Goal: Transaction & Acquisition: Book appointment/travel/reservation

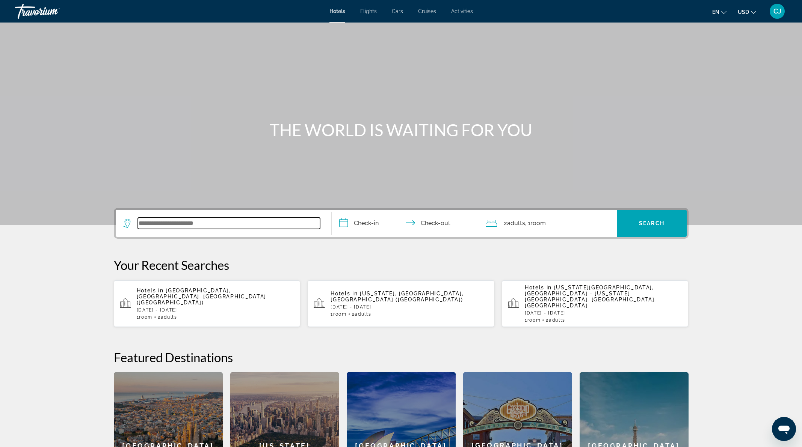
click at [189, 222] on input "Search widget" at bounding box center [229, 223] width 182 height 11
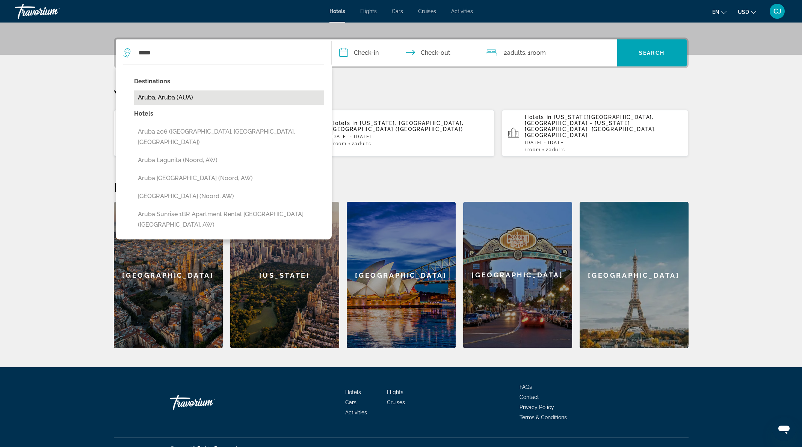
click at [172, 97] on button "Aruba, Aruba (AUA)" at bounding box center [229, 98] width 190 height 14
type input "**********"
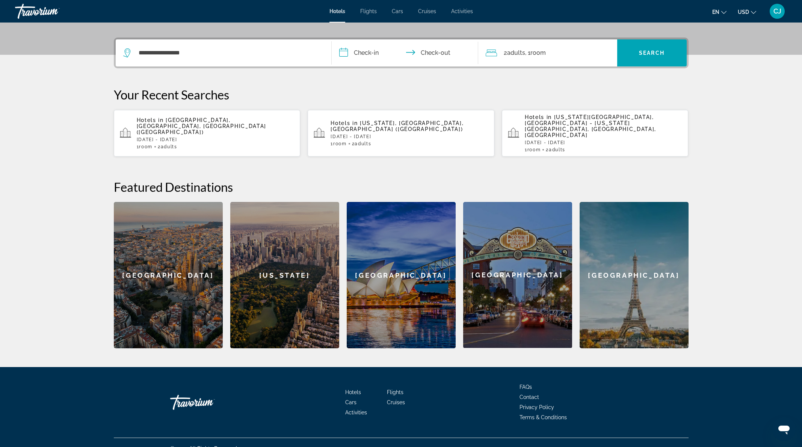
click at [354, 51] on input "**********" at bounding box center [406, 53] width 149 height 29
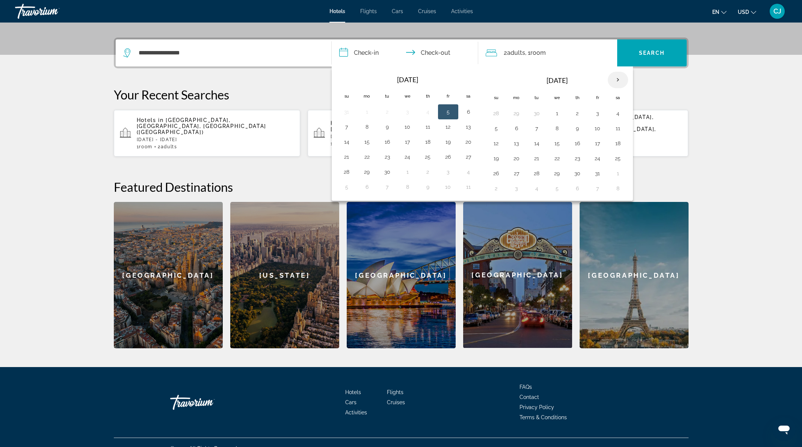
click at [618, 80] on th "Next month" at bounding box center [618, 80] width 20 height 17
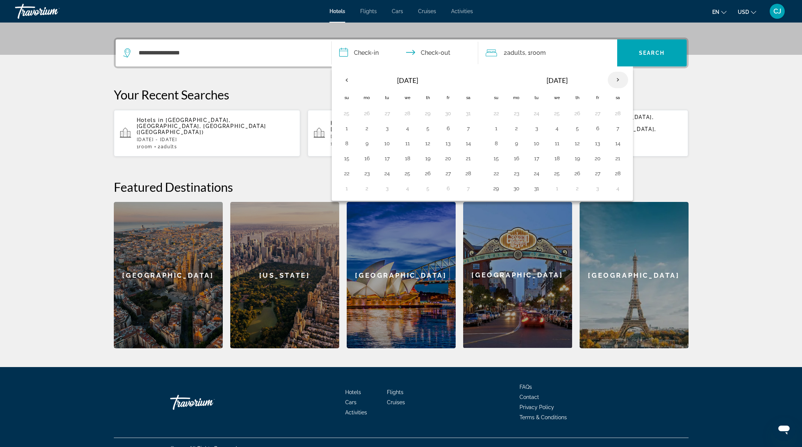
click at [617, 79] on th "Next month" at bounding box center [618, 80] width 20 height 17
click at [576, 127] on button "9" at bounding box center [577, 128] width 12 height 11
click at [519, 144] on button "13" at bounding box center [516, 143] width 12 height 11
type input "**********"
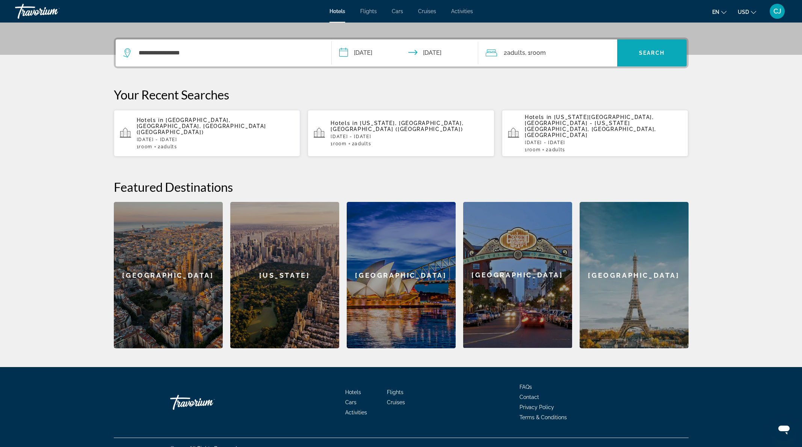
click at [668, 58] on span "Search widget" at bounding box center [651, 53] width 69 height 18
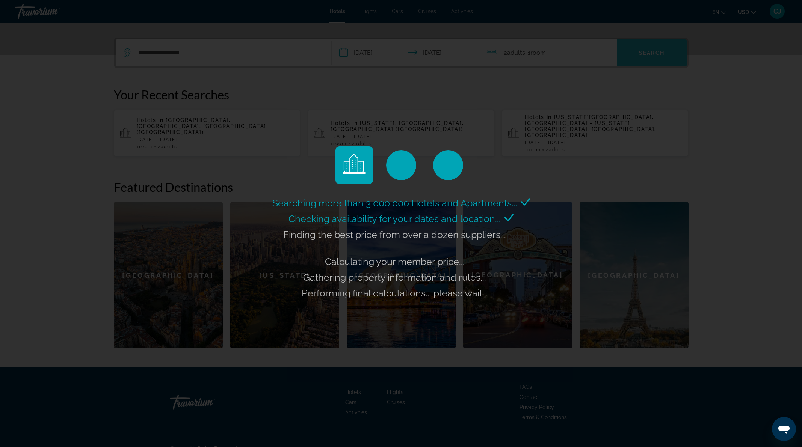
scroll to position [0, 0]
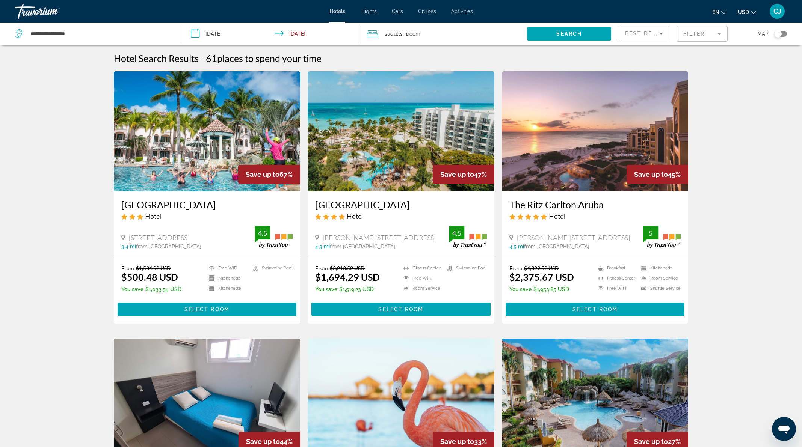
click at [703, 36] on mat-form-field "Filter" at bounding box center [702, 34] width 51 height 16
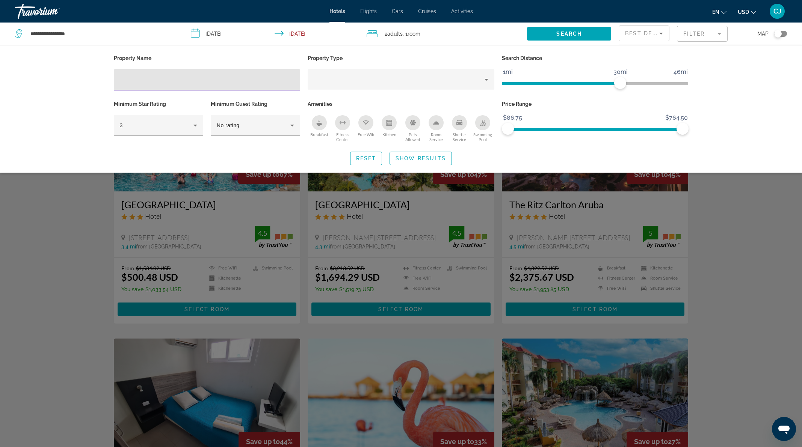
click at [139, 79] on input "Hotel Filters" at bounding box center [207, 79] width 175 height 9
click at [180, 86] on div "Hotel Filters" at bounding box center [207, 79] width 175 height 21
paste input "**********"
type input "**********"
drag, startPoint x: 412, startPoint y: 156, endPoint x: 426, endPoint y: 157, distance: 13.1
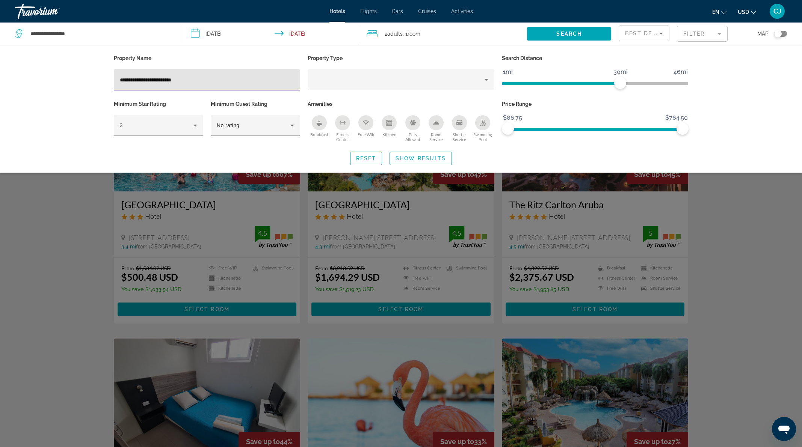
click at [413, 157] on span "Show Results" at bounding box center [420, 158] width 50 height 6
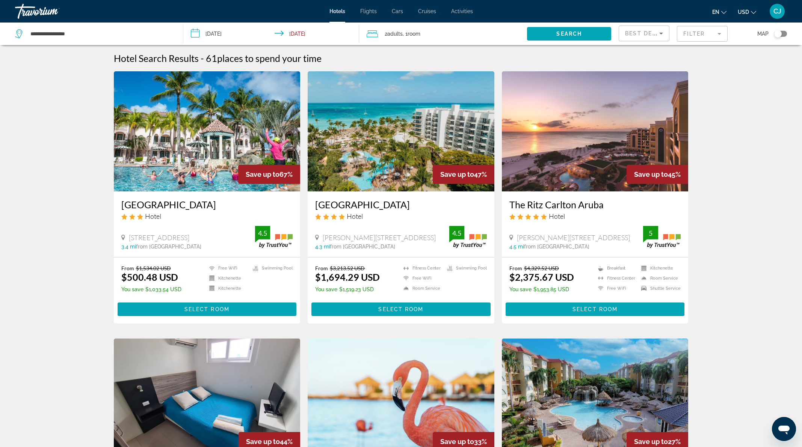
click at [685, 34] on mat-form-field "Filter" at bounding box center [702, 34] width 51 height 16
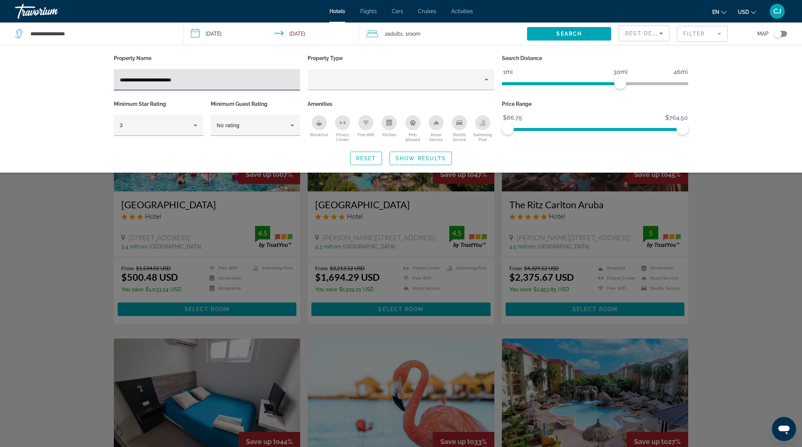
click at [210, 83] on input "**********" at bounding box center [207, 79] width 175 height 9
click at [734, 116] on div "**********" at bounding box center [401, 109] width 802 height 128
drag, startPoint x: 204, startPoint y: 80, endPoint x: 101, endPoint y: 80, distance: 102.5
click at [101, 80] on div "**********" at bounding box center [401, 109] width 605 height 112
paste input "Hotel Filters"
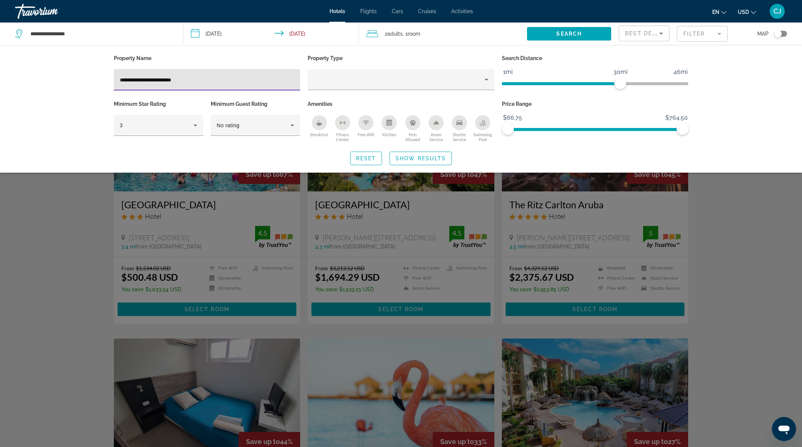
type input "**********"
click at [409, 159] on span "Show Results" at bounding box center [420, 158] width 50 height 6
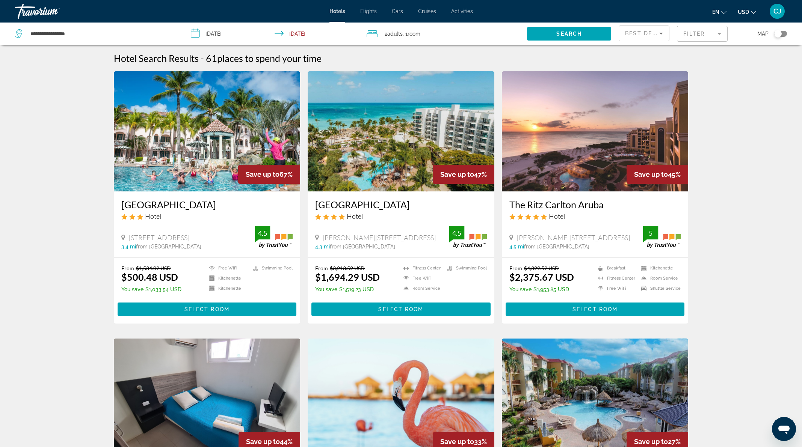
click at [691, 36] on mat-form-field "Filter" at bounding box center [702, 34] width 51 height 16
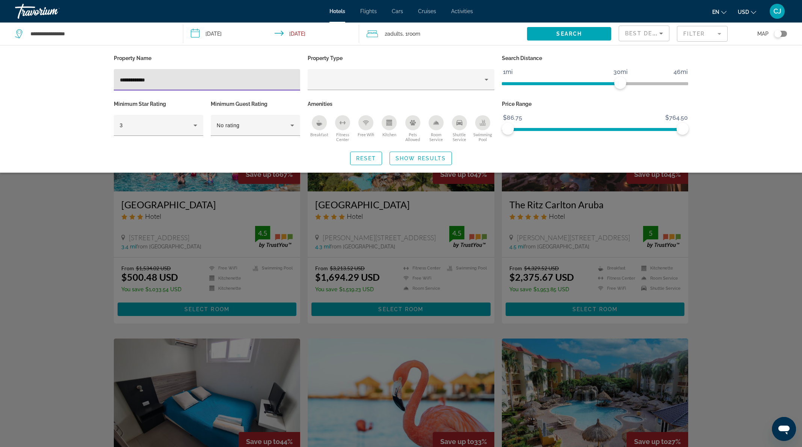
click at [172, 152] on div "Reset Show Results" at bounding box center [401, 159] width 575 height 14
click at [161, 79] on input "**********" at bounding box center [207, 79] width 175 height 9
click at [194, 149] on div "**********" at bounding box center [401, 109] width 605 height 112
click at [417, 156] on span "Show Results" at bounding box center [420, 158] width 50 height 6
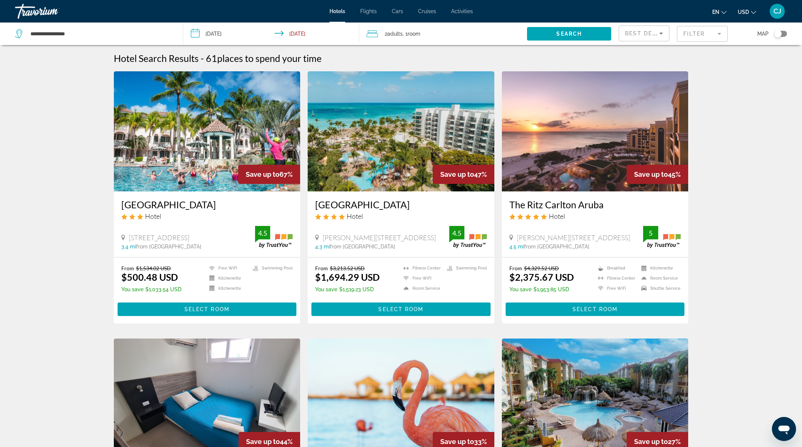
click at [638, 34] on span "Best Deals" at bounding box center [644, 33] width 39 height 6
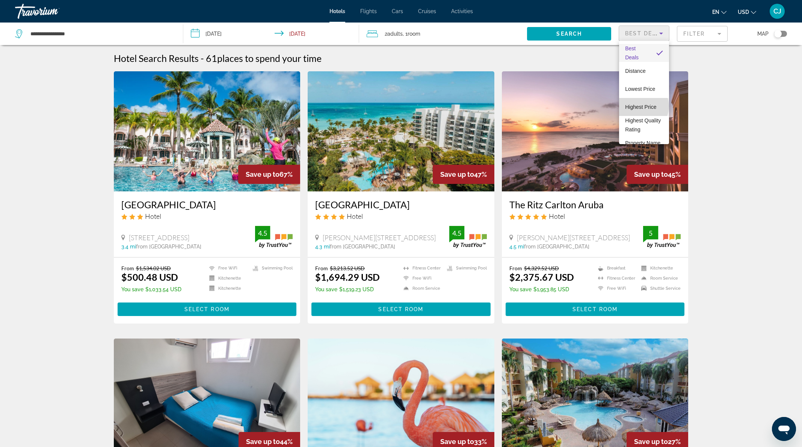
click at [643, 106] on span "Highest Price" at bounding box center [640, 107] width 31 height 6
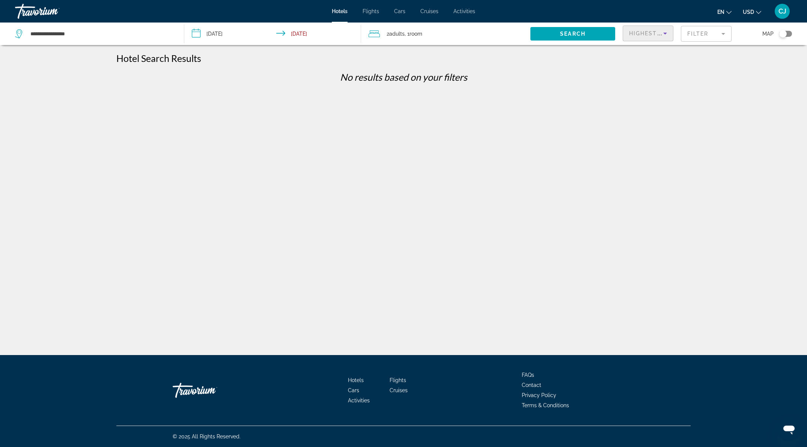
click at [722, 33] on mat-form-field "Filter" at bounding box center [706, 34] width 51 height 16
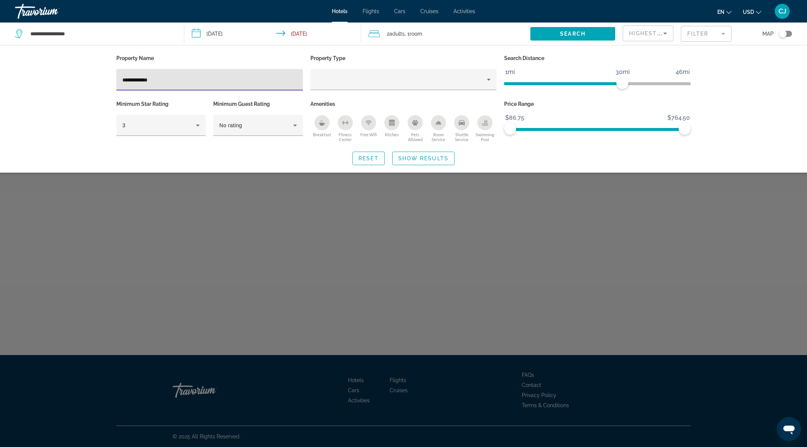
drag, startPoint x: 174, startPoint y: 78, endPoint x: 67, endPoint y: 78, distance: 106.7
click at [62, 77] on div "**********" at bounding box center [403, 109] width 807 height 128
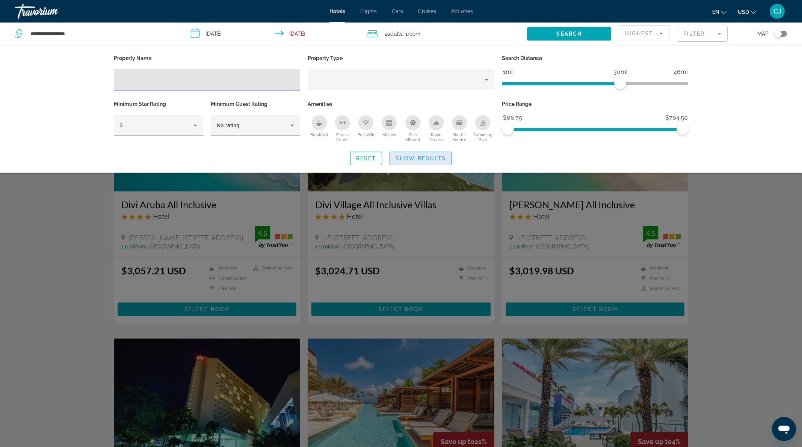
click at [401, 158] on span "Show Results" at bounding box center [420, 158] width 50 height 6
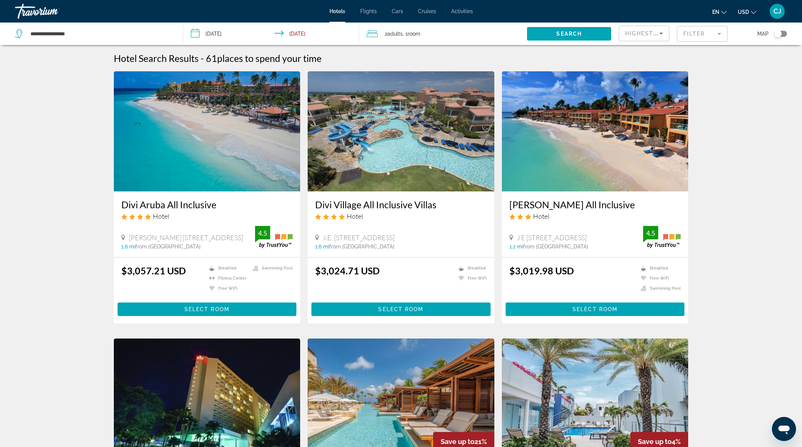
click at [646, 35] on span "Highest Price" at bounding box center [649, 33] width 49 height 6
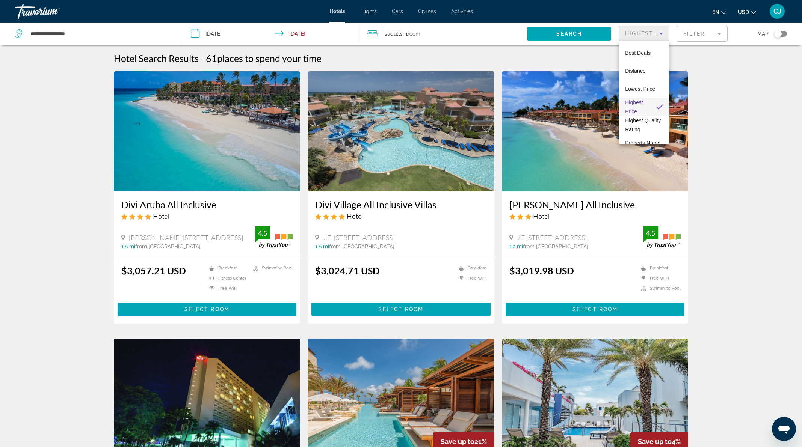
click at [635, 110] on span "Highest Price" at bounding box center [634, 107] width 18 height 15
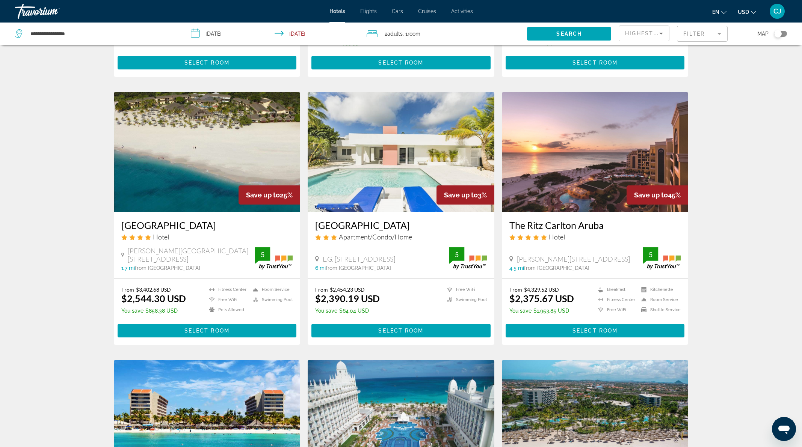
scroll to position [489, 0]
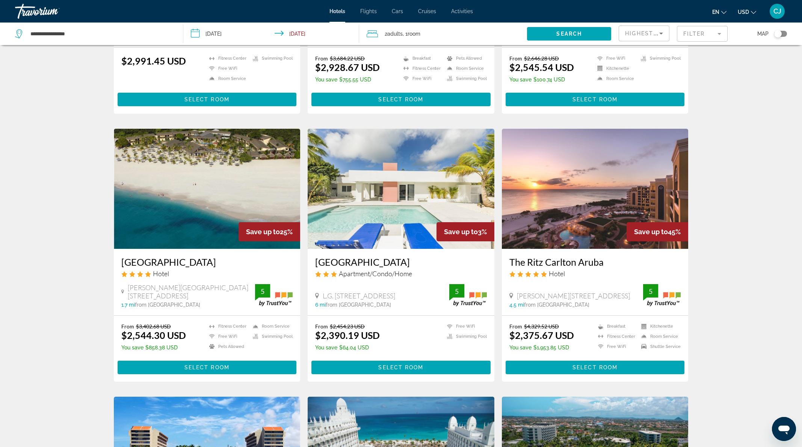
click at [270, 200] on img "Main content" at bounding box center [207, 189] width 187 height 120
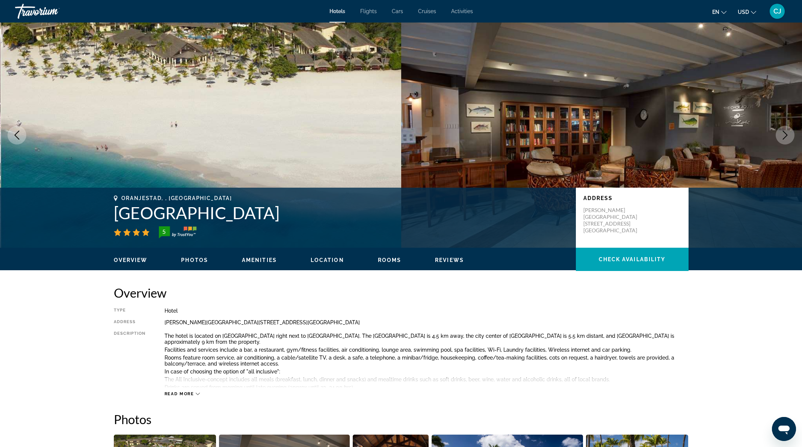
click at [786, 135] on icon "Next image" at bounding box center [784, 135] width 9 height 9
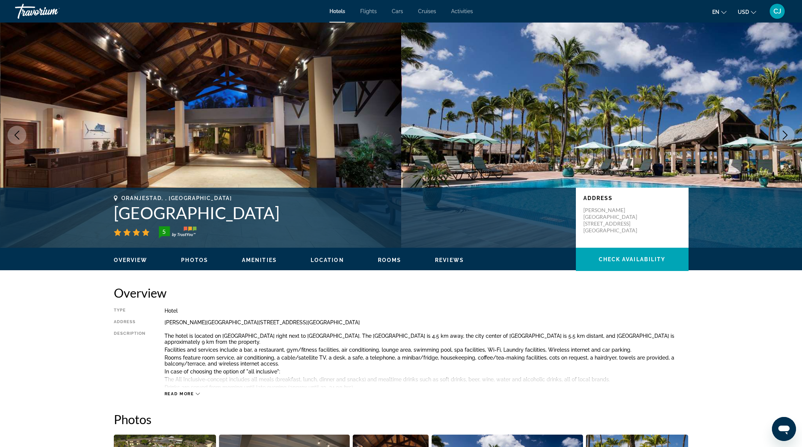
click at [786, 135] on icon "Next image" at bounding box center [784, 135] width 9 height 9
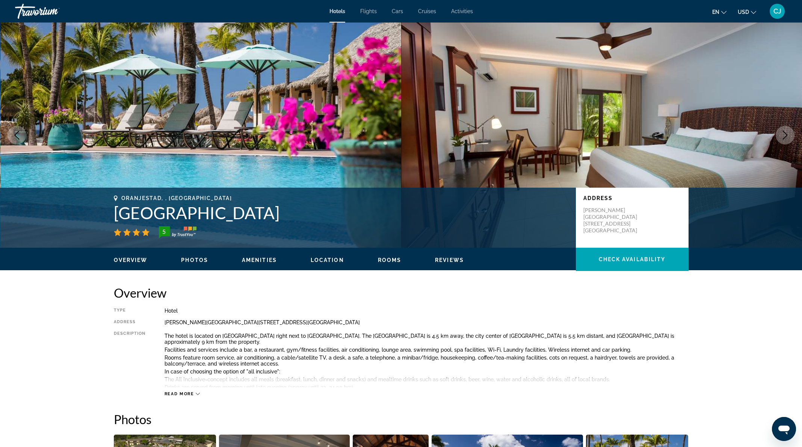
click at [786, 135] on icon "Next image" at bounding box center [784, 135] width 9 height 9
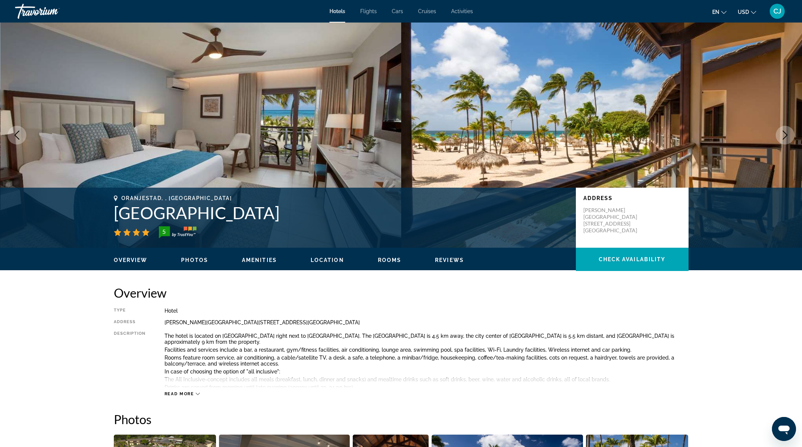
click at [786, 135] on icon "Next image" at bounding box center [784, 135] width 9 height 9
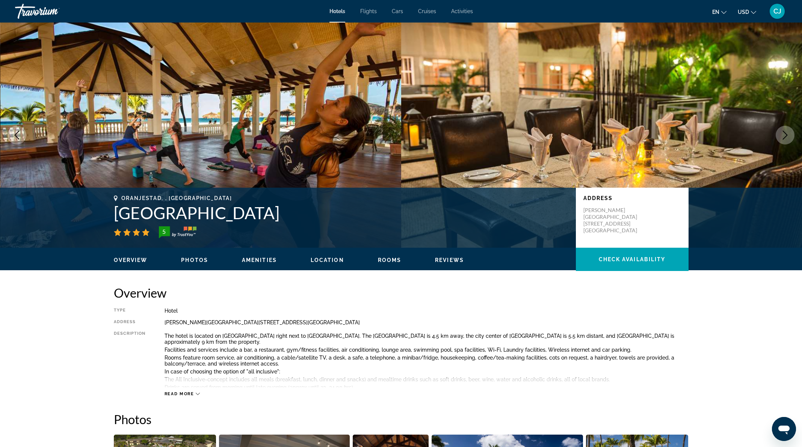
click at [786, 135] on icon "Next image" at bounding box center [785, 135] width 5 height 9
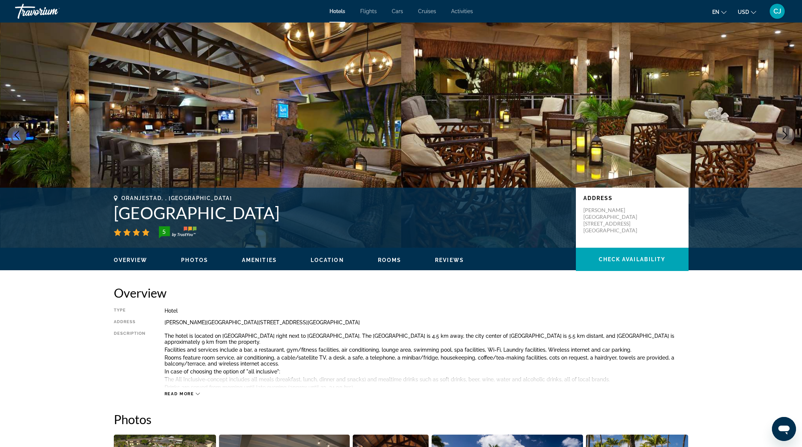
click at [786, 135] on icon "Next image" at bounding box center [785, 135] width 5 height 9
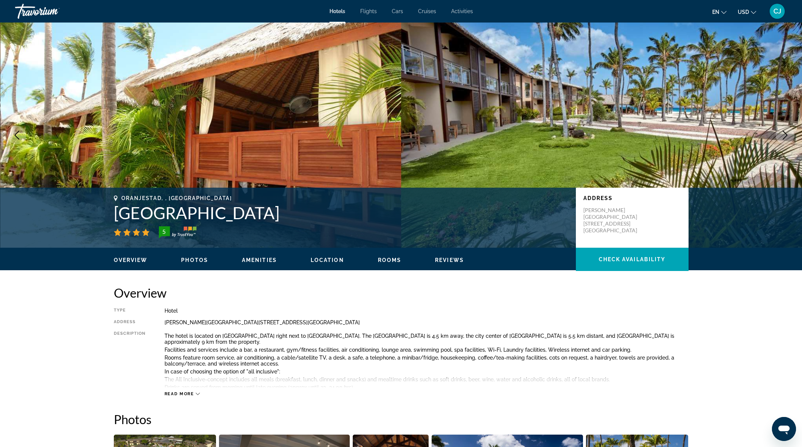
click at [786, 135] on icon "Next image" at bounding box center [785, 135] width 5 height 9
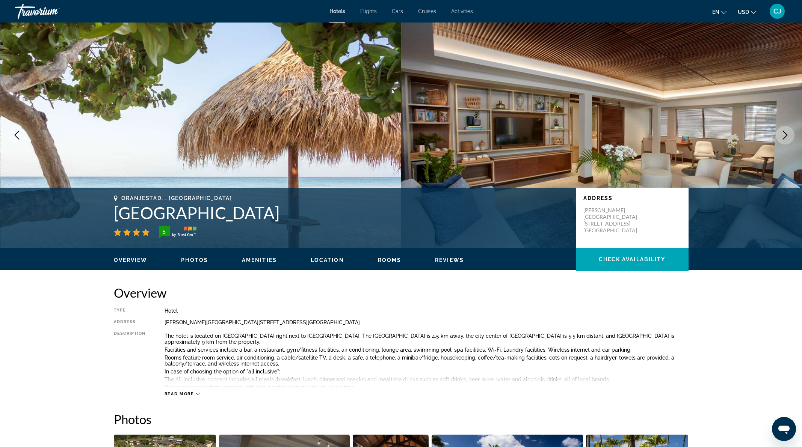
click at [786, 135] on icon "Next image" at bounding box center [785, 135] width 5 height 9
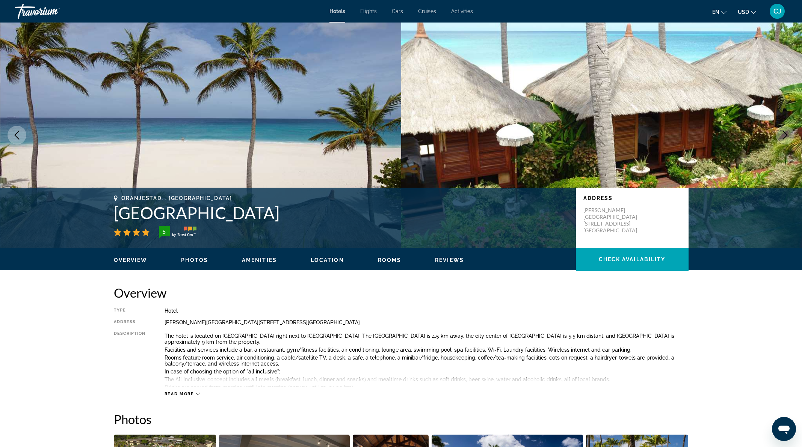
click at [786, 135] on icon "Next image" at bounding box center [785, 135] width 5 height 9
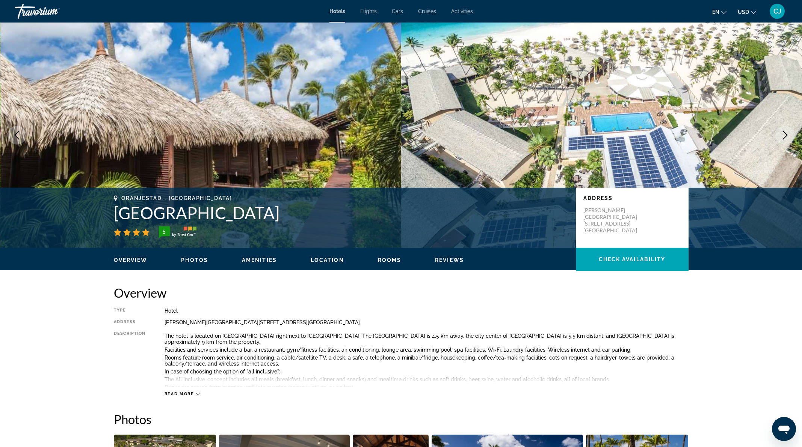
click at [786, 135] on icon "Next image" at bounding box center [785, 135] width 5 height 9
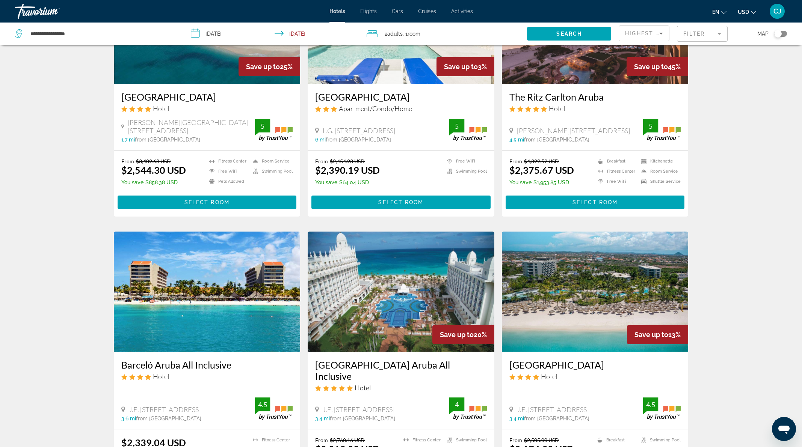
scroll to position [715, 0]
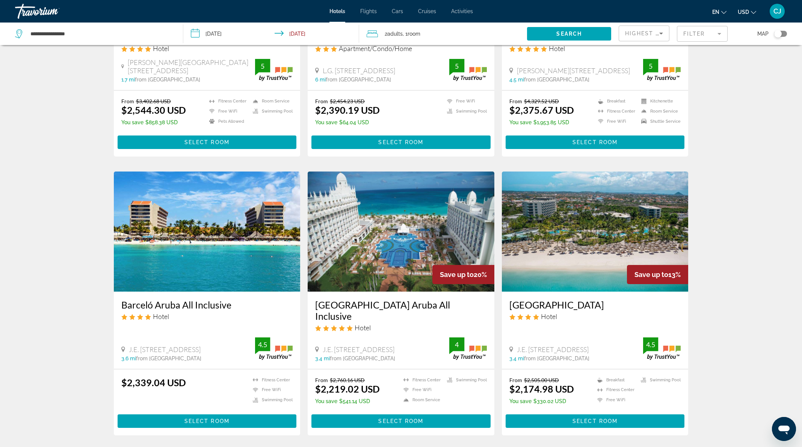
click at [285, 233] on img "Main content" at bounding box center [207, 232] width 187 height 120
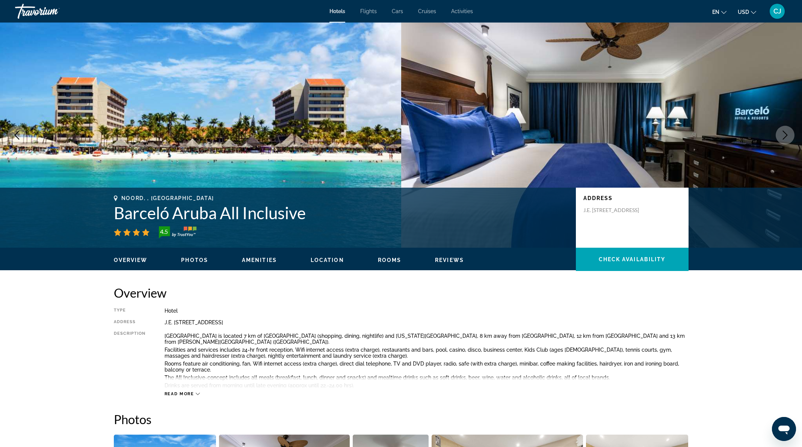
click at [783, 136] on icon "Next image" at bounding box center [784, 135] width 9 height 9
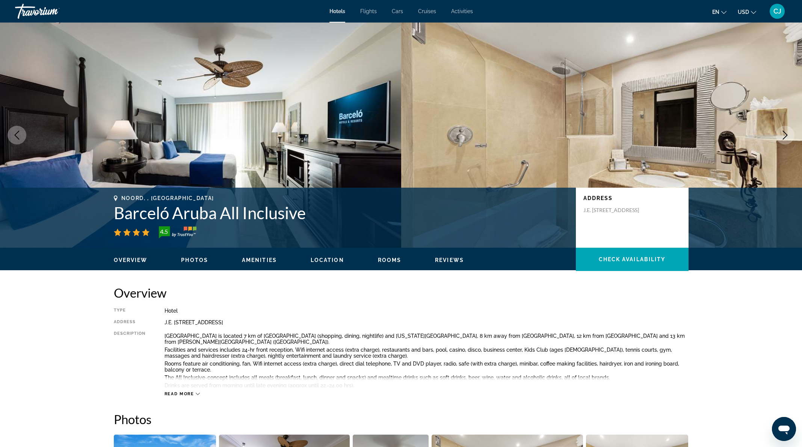
click at [784, 135] on icon "Next image" at bounding box center [784, 135] width 9 height 9
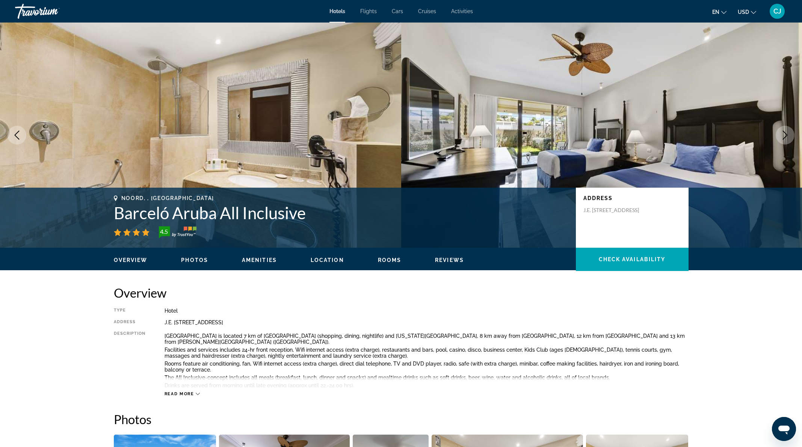
click at [784, 135] on icon "Next image" at bounding box center [784, 135] width 9 height 9
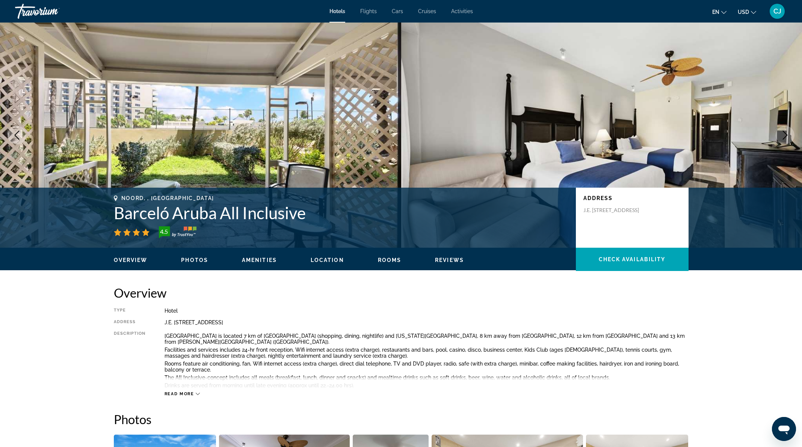
click at [784, 135] on icon "Next image" at bounding box center [784, 135] width 9 height 9
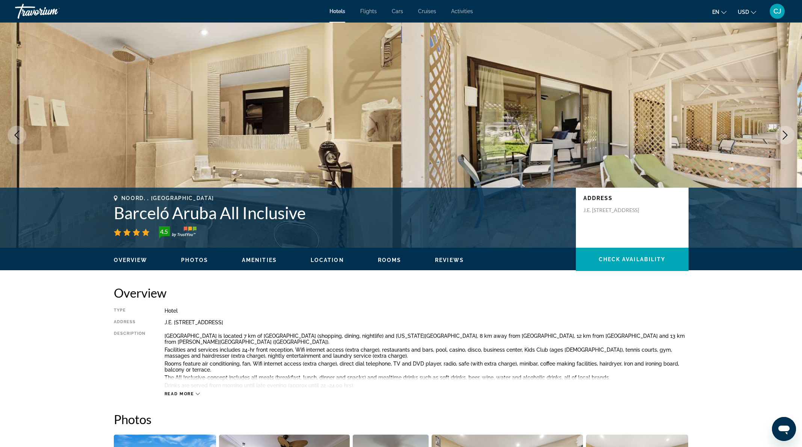
click at [786, 135] on icon "Next image" at bounding box center [785, 135] width 5 height 9
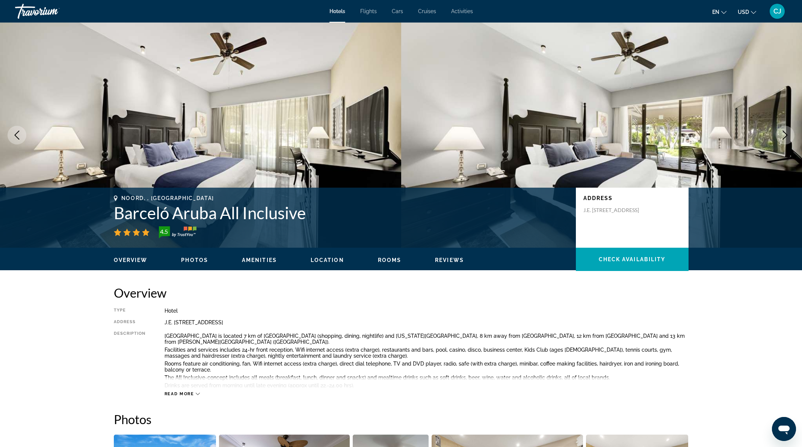
click at [786, 135] on icon "Next image" at bounding box center [785, 135] width 5 height 9
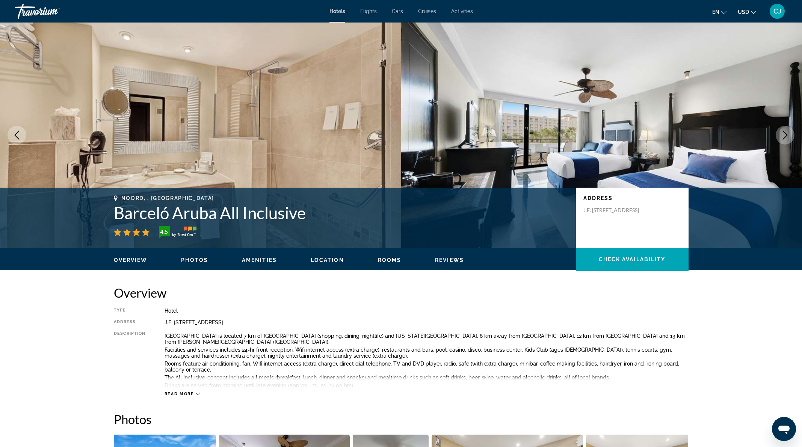
click at [786, 135] on icon "Next image" at bounding box center [785, 135] width 5 height 9
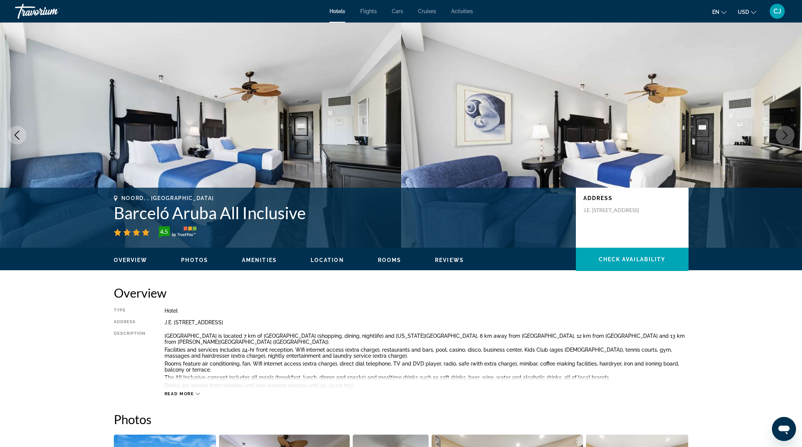
click at [786, 135] on icon "Next image" at bounding box center [785, 135] width 5 height 9
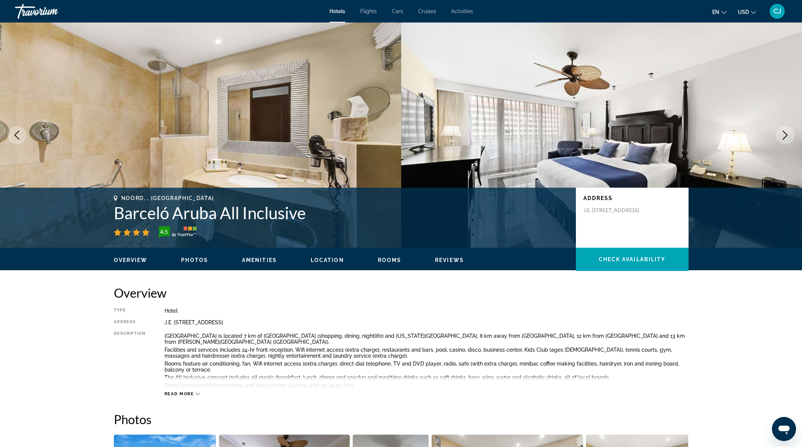
click at [786, 135] on icon "Next image" at bounding box center [785, 135] width 5 height 9
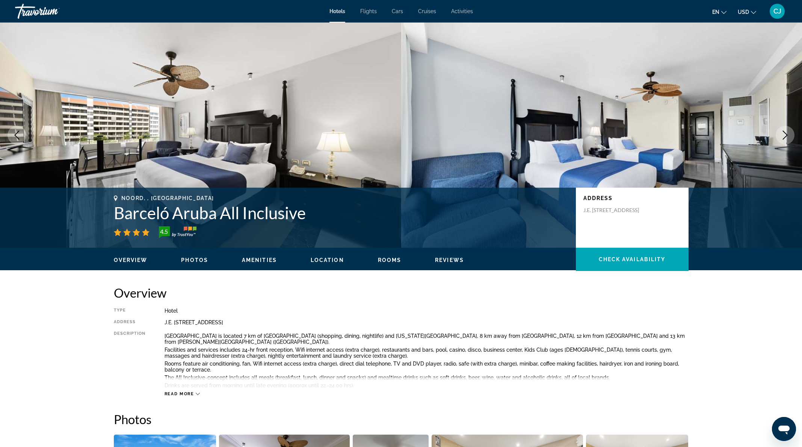
click at [786, 135] on icon "Next image" at bounding box center [785, 135] width 5 height 9
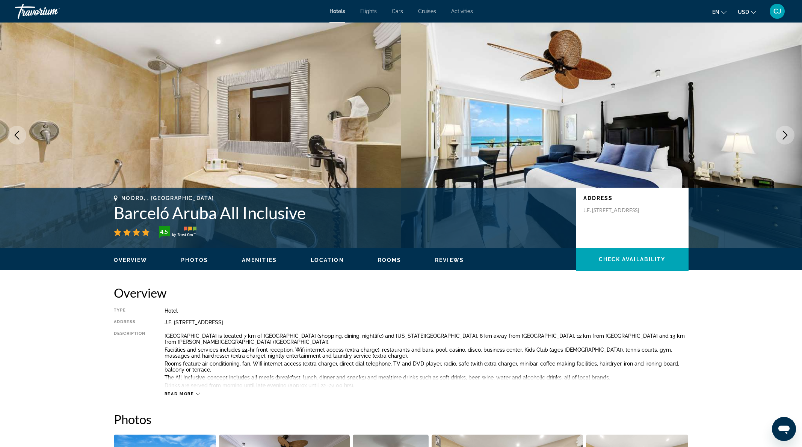
click at [786, 135] on icon "Next image" at bounding box center [785, 135] width 5 height 9
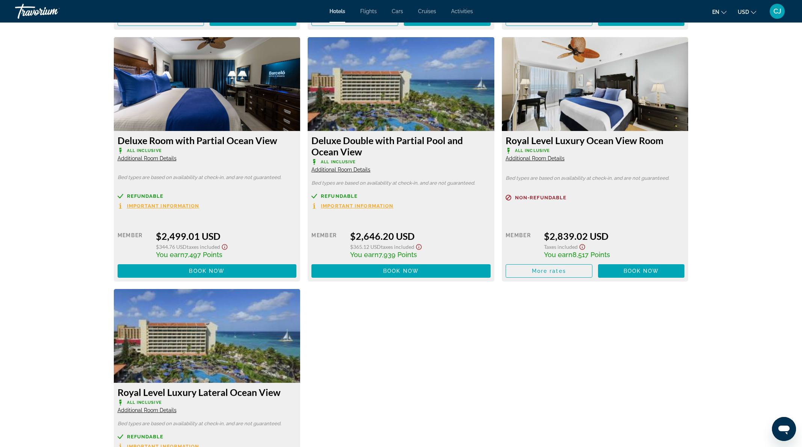
scroll to position [1427, 0]
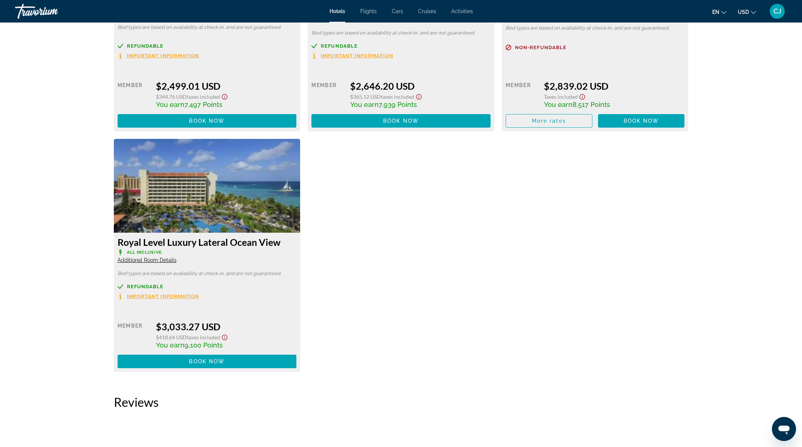
click at [189, 191] on img "Main content" at bounding box center [207, 186] width 187 height 94
click at [205, 200] on img "Main content" at bounding box center [207, 186] width 187 height 94
click at [149, 259] on span "Additional Room Details" at bounding box center [147, 260] width 59 height 6
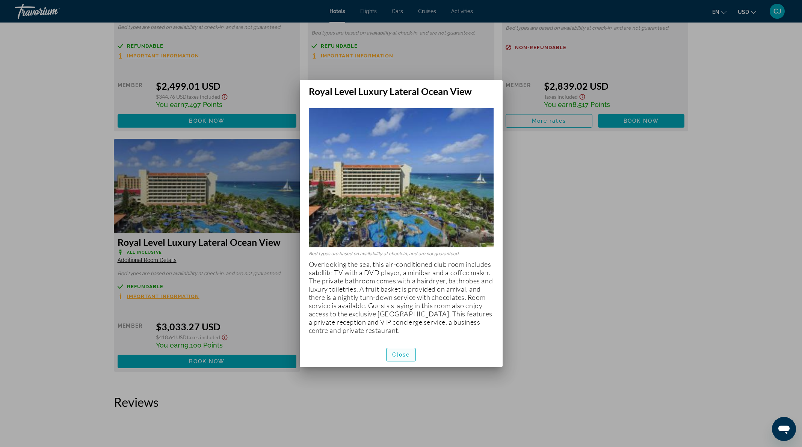
click at [405, 356] on span "Close" at bounding box center [401, 355] width 18 height 6
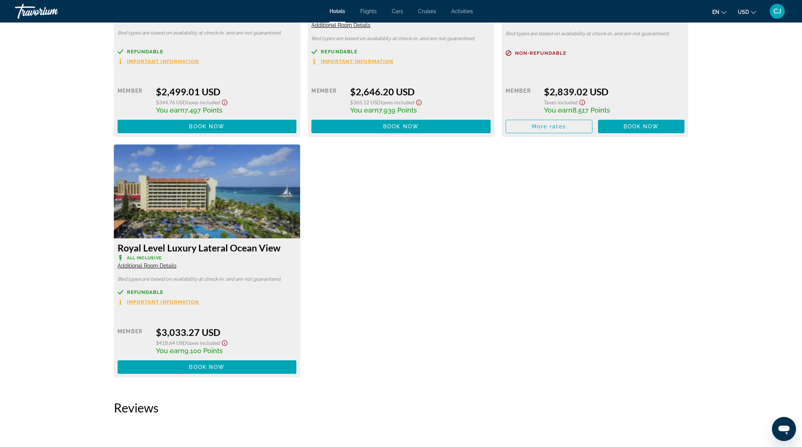
scroll to position [1352, 0]
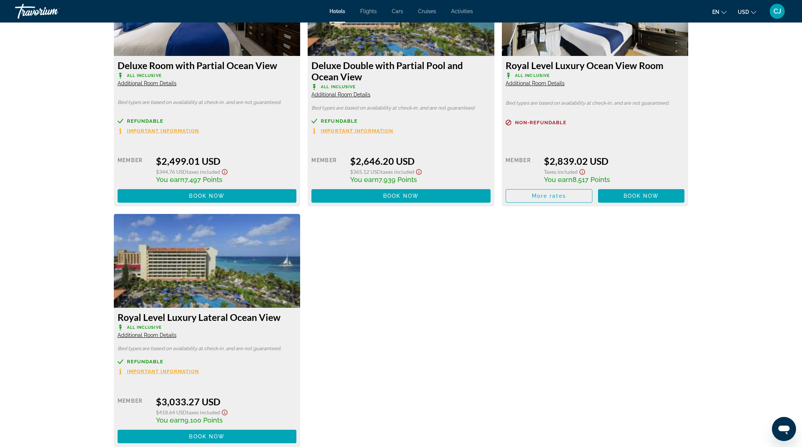
click at [141, 335] on span "Additional Room Details" at bounding box center [147, 335] width 59 height 6
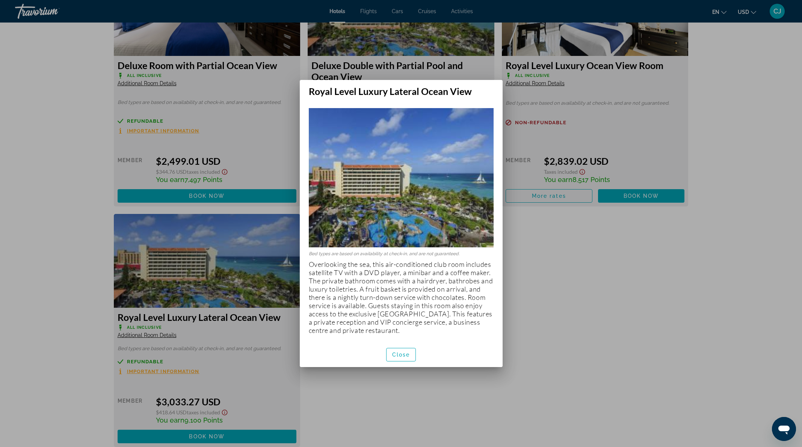
scroll to position [0, 0]
drag, startPoint x: 527, startPoint y: 322, endPoint x: 535, endPoint y: 320, distance: 8.3
click at [535, 320] on div at bounding box center [401, 223] width 802 height 447
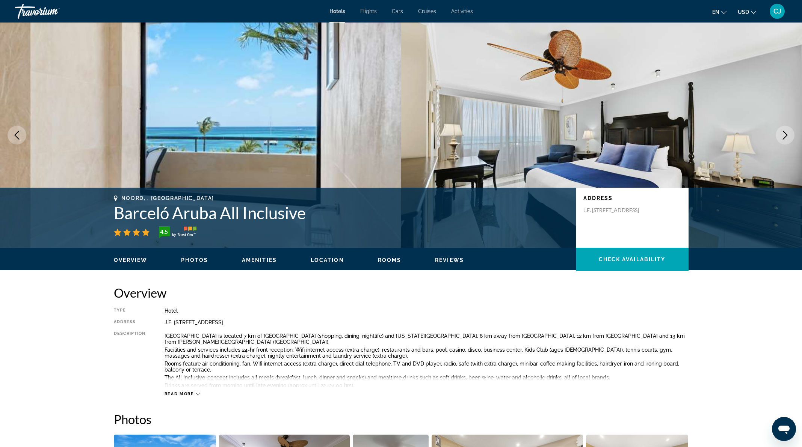
scroll to position [1352, 0]
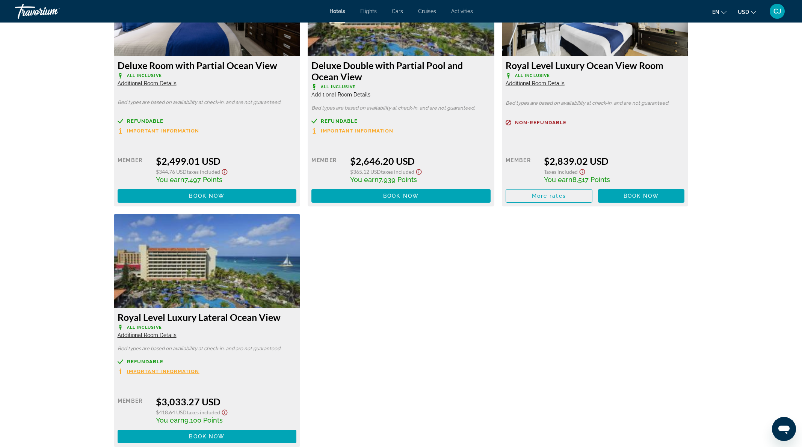
click at [529, 84] on span "Additional Room Details" at bounding box center [534, 83] width 59 height 6
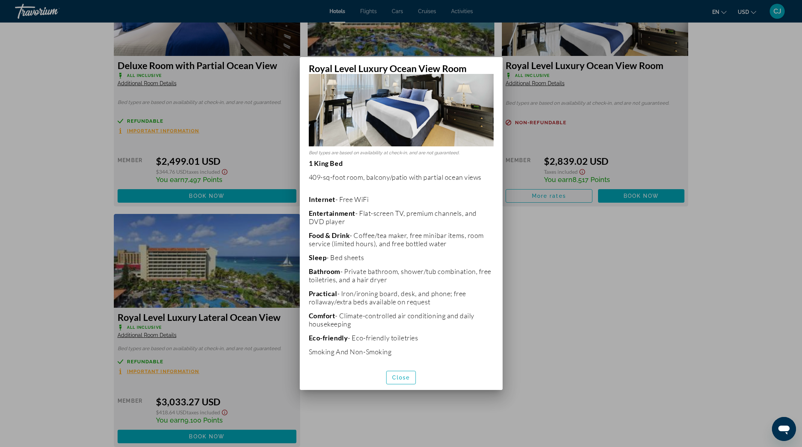
scroll to position [0, 0]
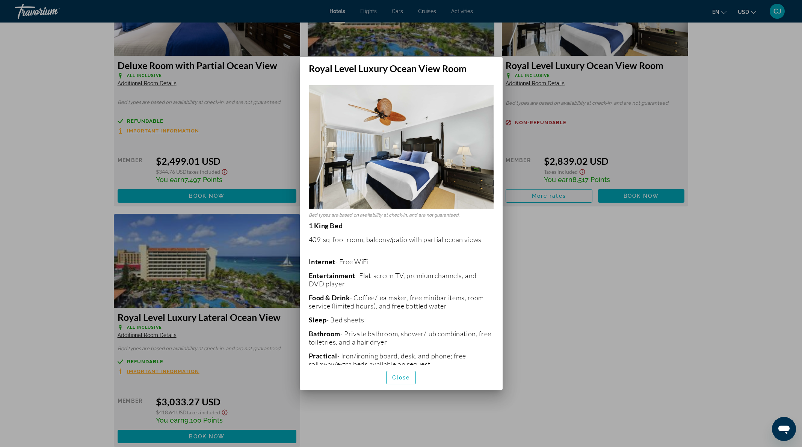
click at [605, 269] on div at bounding box center [401, 223] width 802 height 447
